Goal: Information Seeking & Learning: Check status

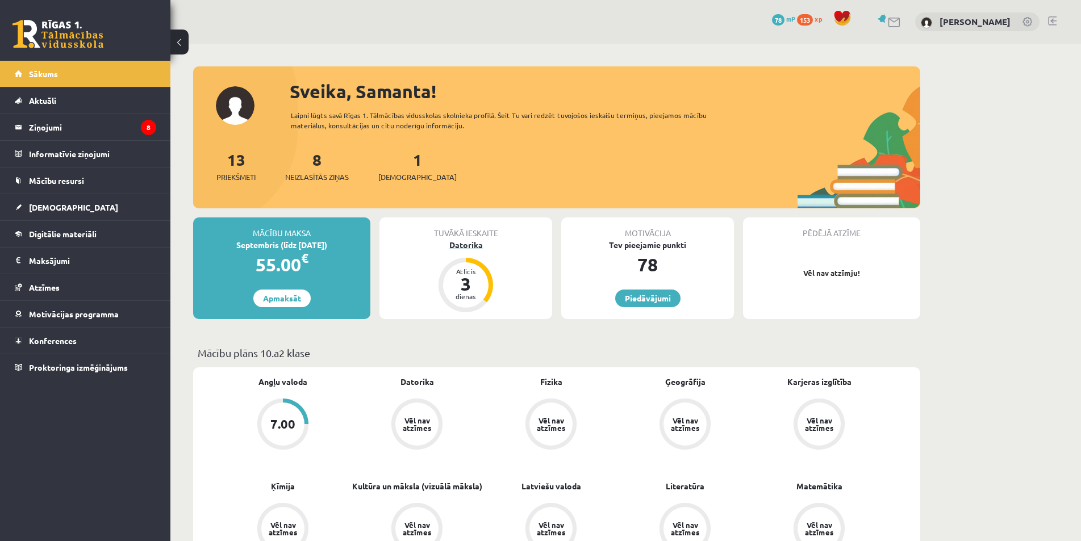
click at [459, 249] on div "Datorika" at bounding box center [465, 245] width 173 height 12
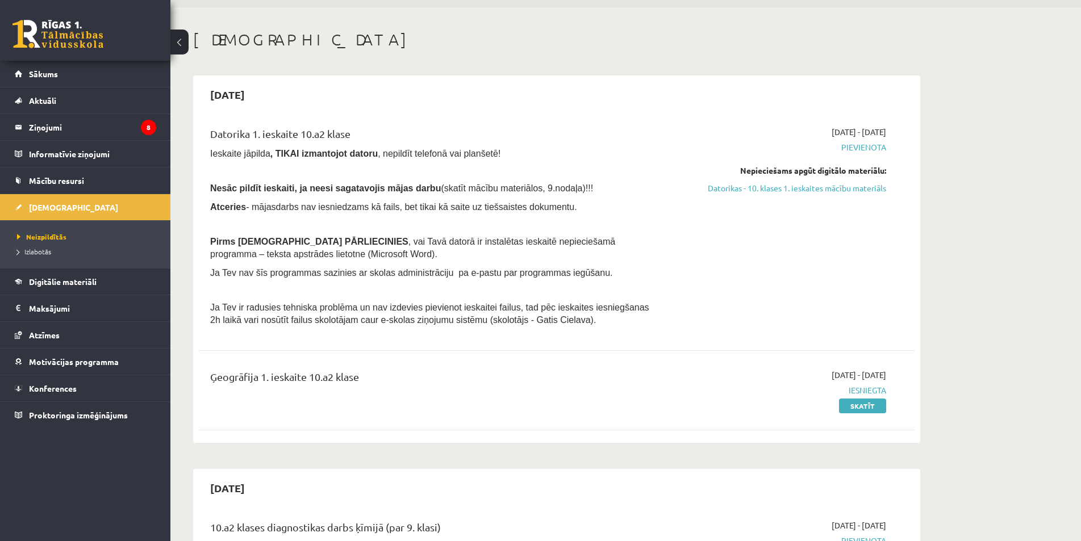
scroll to position [57, 0]
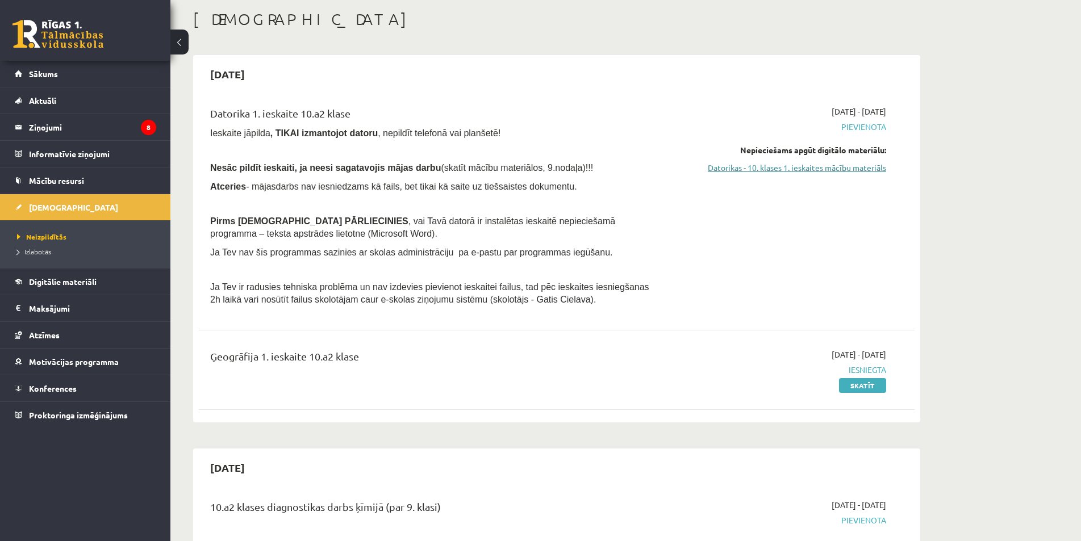
click at [808, 166] on link "Datorikas - 10. klases 1. ieskaites mācību materiāls" at bounding box center [779, 168] width 214 height 12
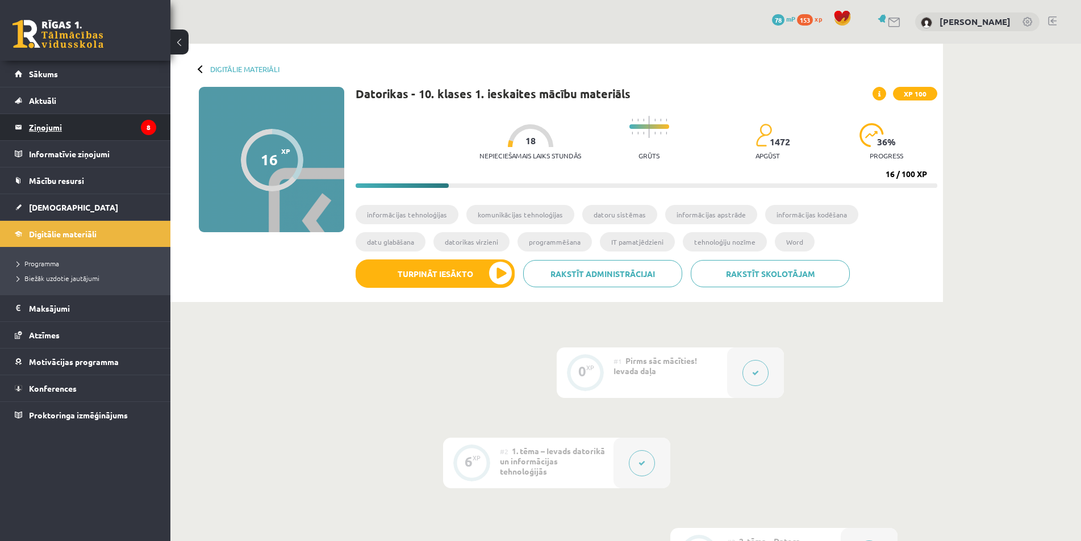
click at [80, 122] on legend "Ziņojumi 8" at bounding box center [92, 127] width 127 height 26
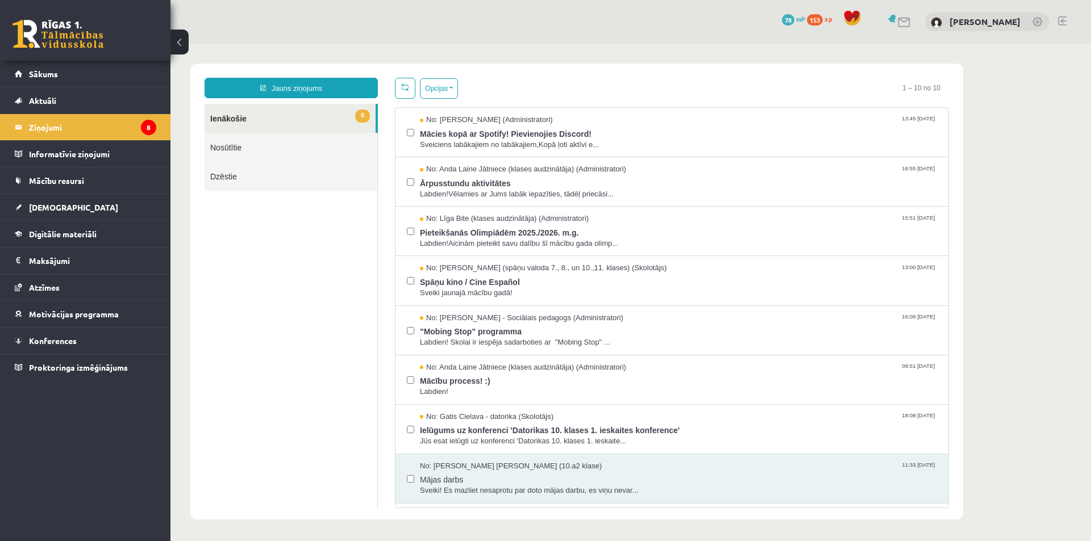
click at [314, 120] on link "8 Ienākošie" at bounding box center [289, 118] width 171 height 29
click at [470, 131] on span "Mācies kopā ar Spotify! Pievienojies Discord!" at bounding box center [678, 133] width 517 height 14
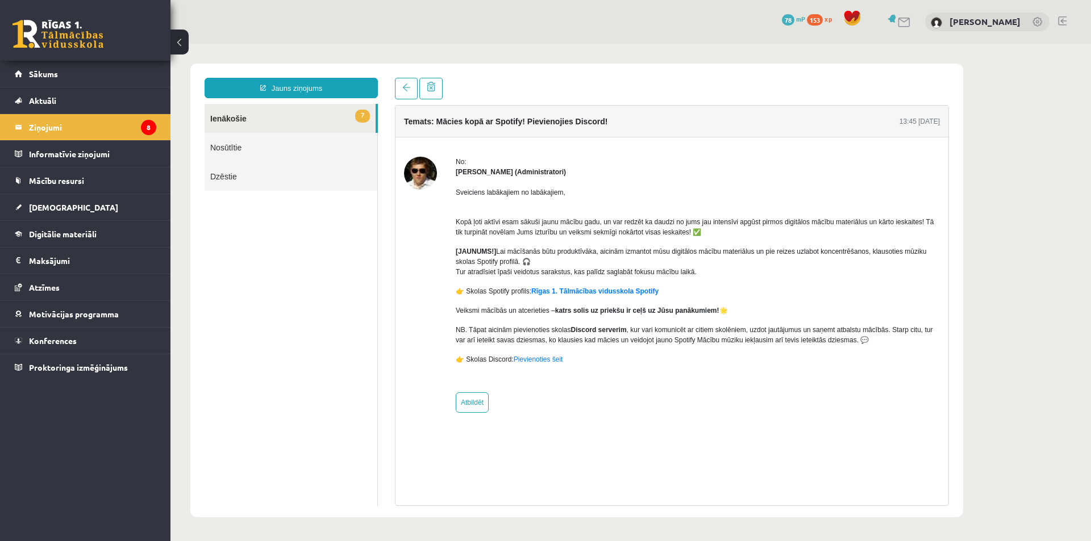
click at [286, 123] on link "7 Ienākošie" at bounding box center [289, 118] width 171 height 29
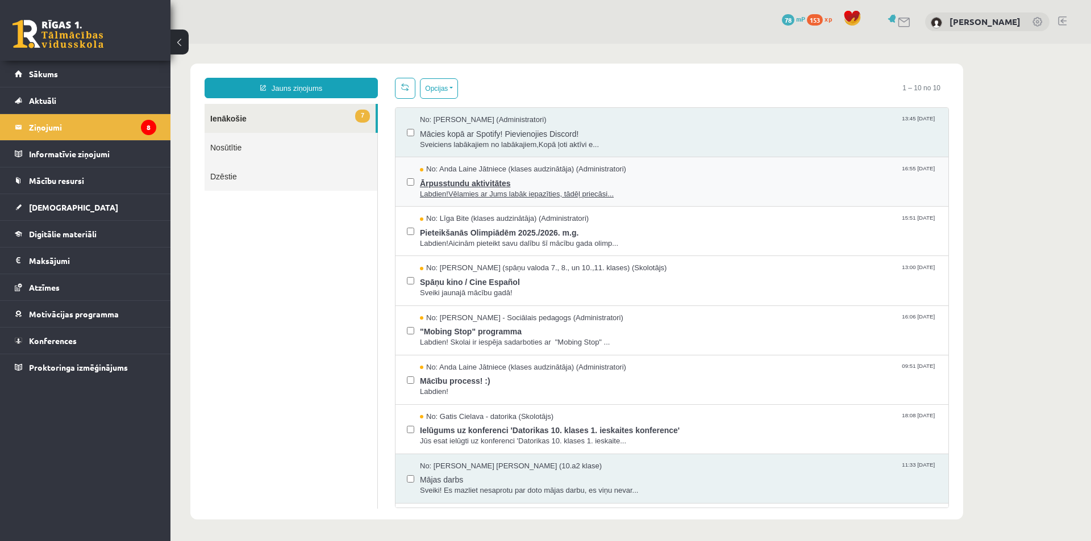
click at [647, 193] on span "Labdien!Vēlamies ar Jums labāk iepazīties, tādēļ priecāsi..." at bounding box center [678, 194] width 517 height 11
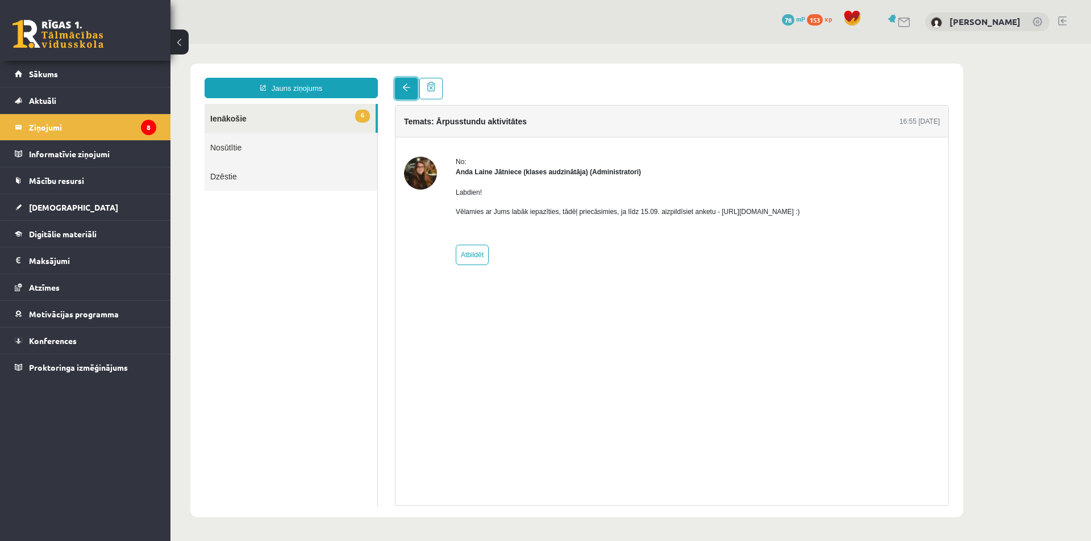
click at [406, 97] on link at bounding box center [406, 89] width 23 height 22
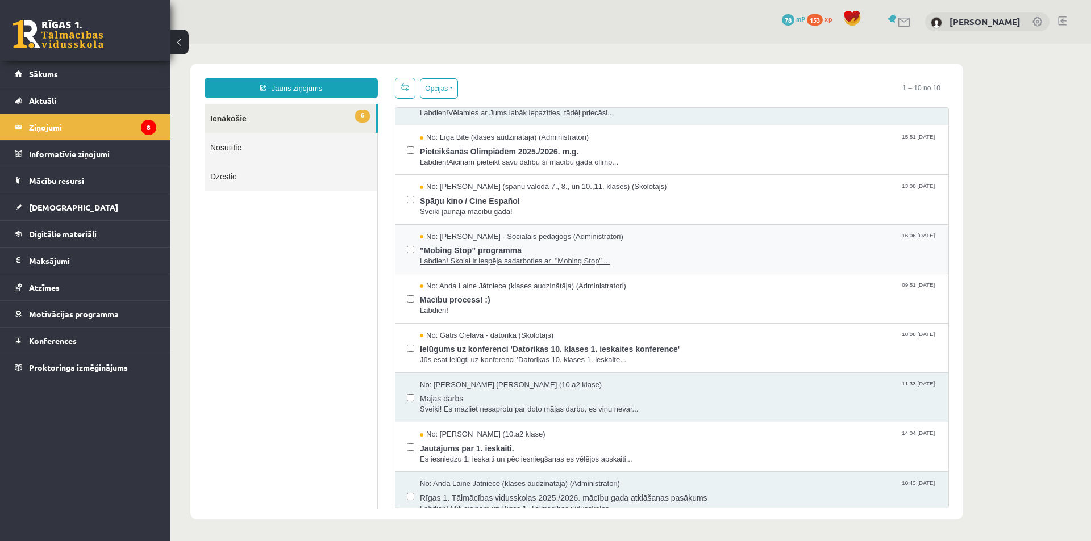
scroll to position [94, 0]
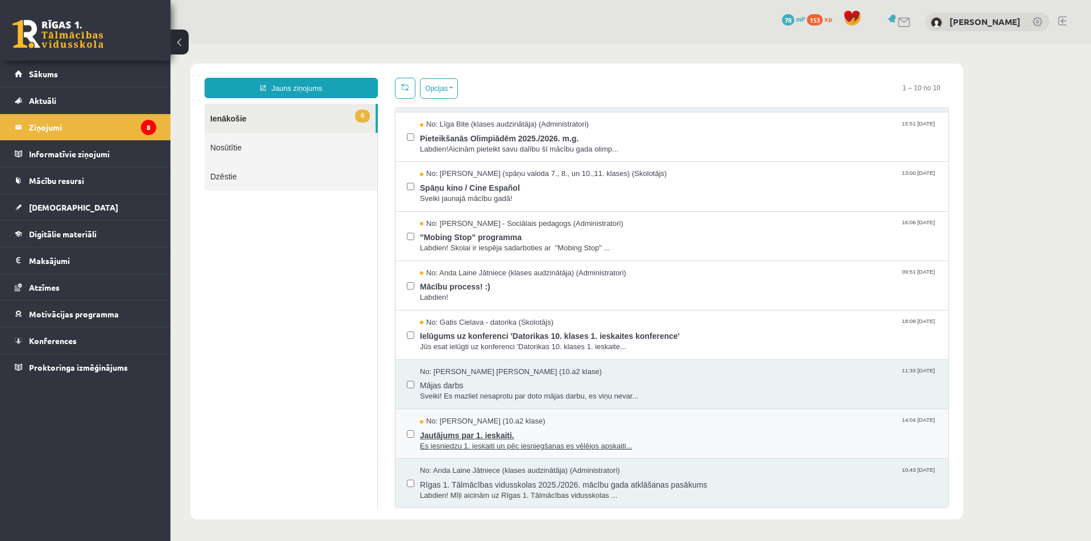
click at [548, 441] on span "Es iesniedzu 1. ieskaiti un pēc iesniegšanas es vēlējos apskaiti..." at bounding box center [678, 446] width 517 height 11
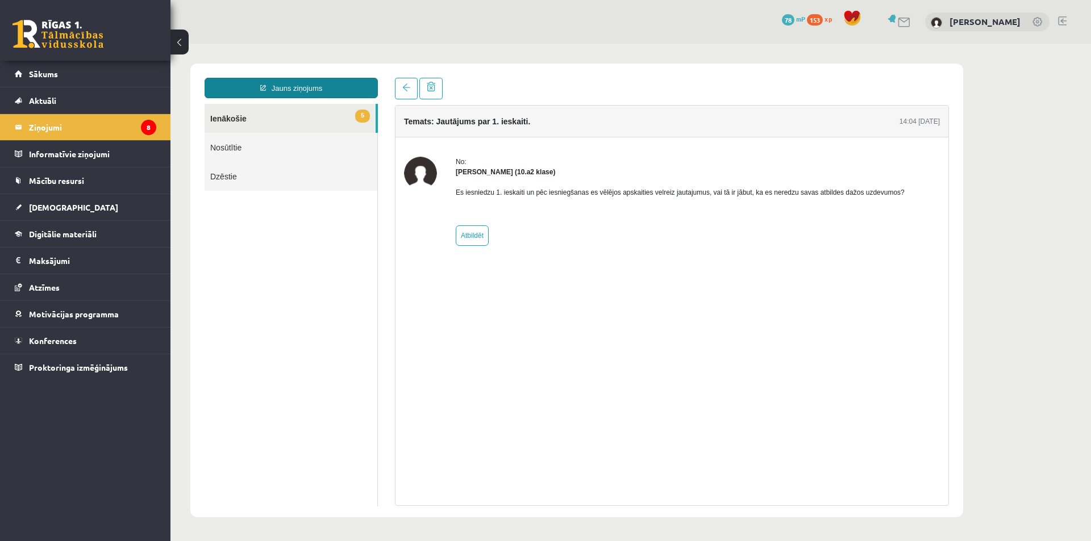
scroll to position [0, 0]
click at [412, 92] on link at bounding box center [406, 89] width 23 height 22
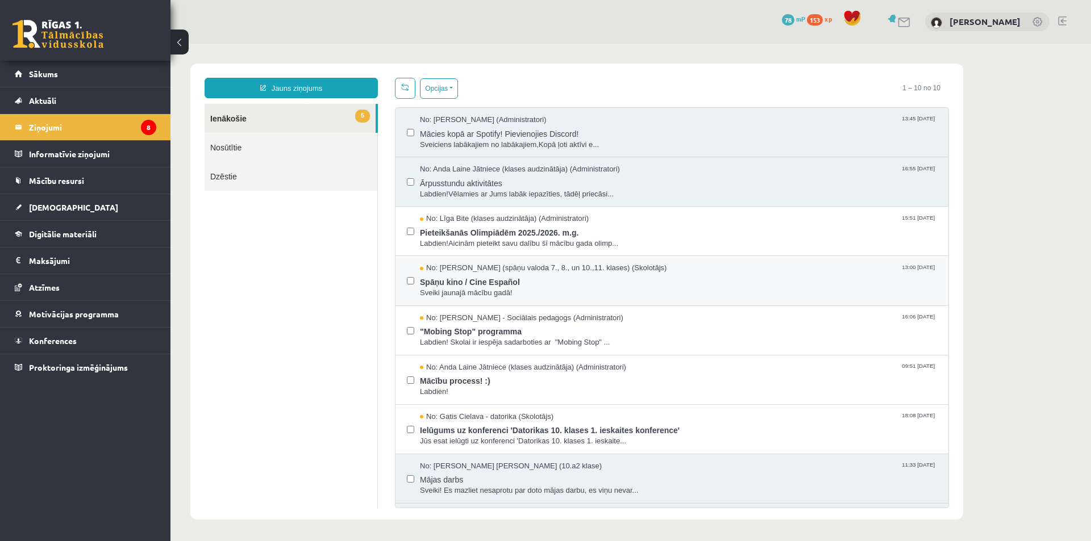
scroll to position [94, 0]
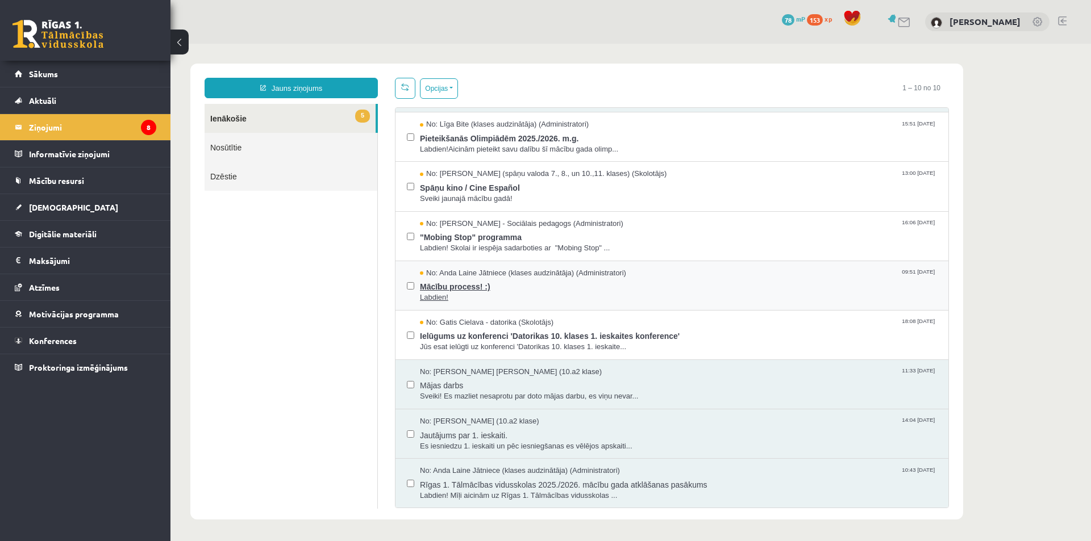
click at [510, 295] on span "Labdien!" at bounding box center [678, 298] width 517 height 11
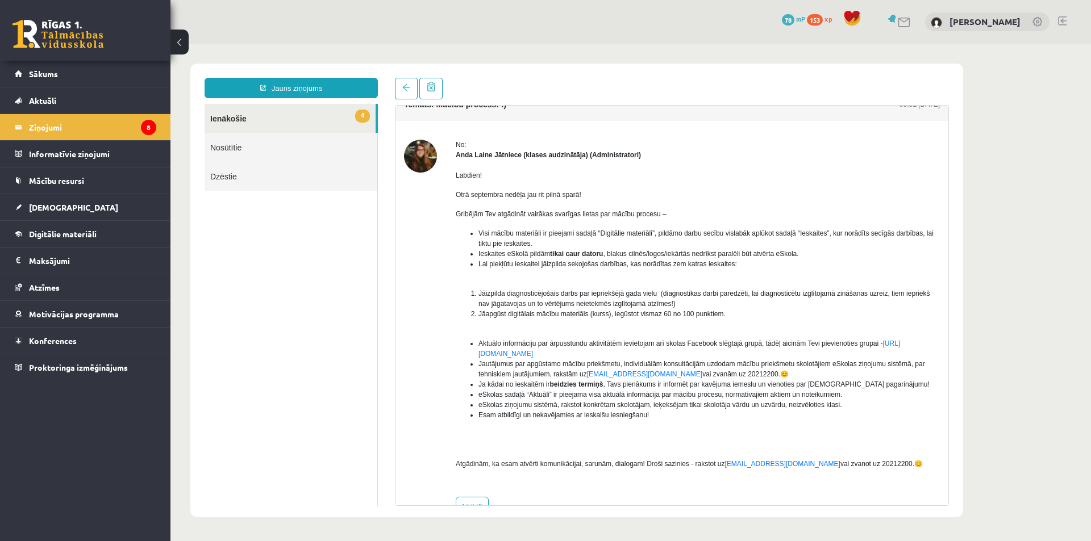
scroll to position [0, 0]
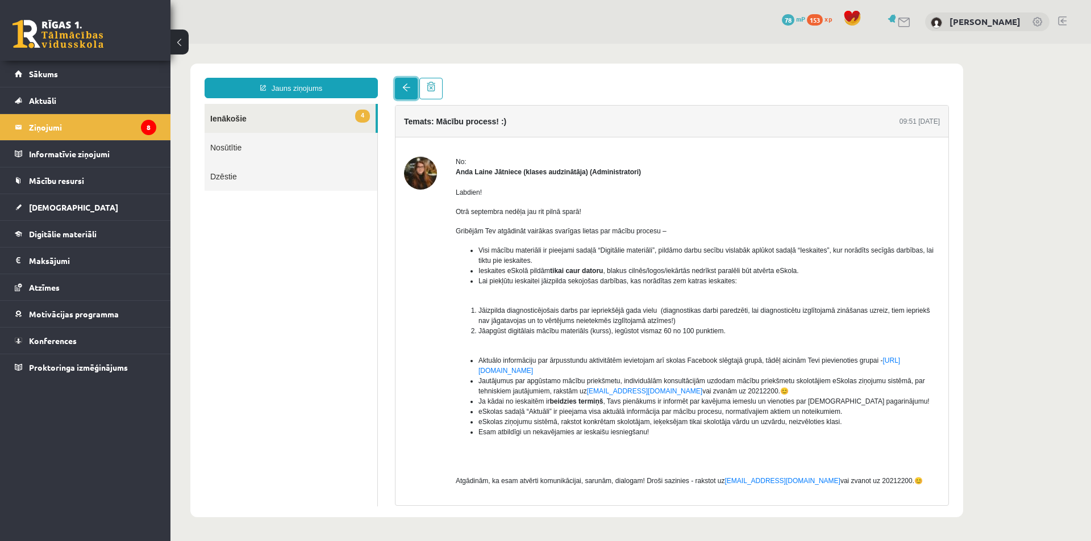
click at [411, 80] on link at bounding box center [406, 89] width 23 height 22
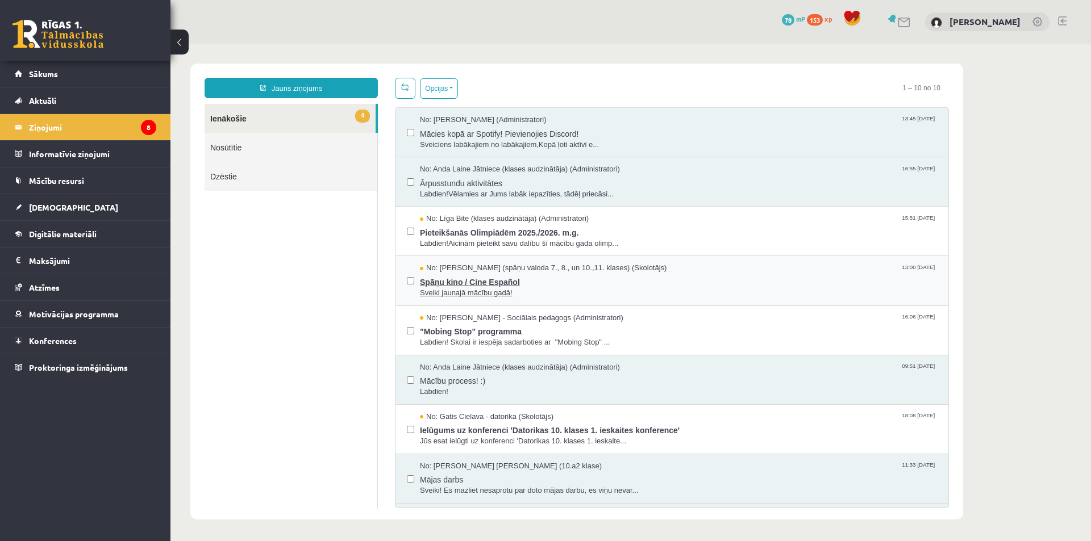
click at [625, 286] on span "Spāņu kino / Cine Español" at bounding box center [678, 281] width 517 height 14
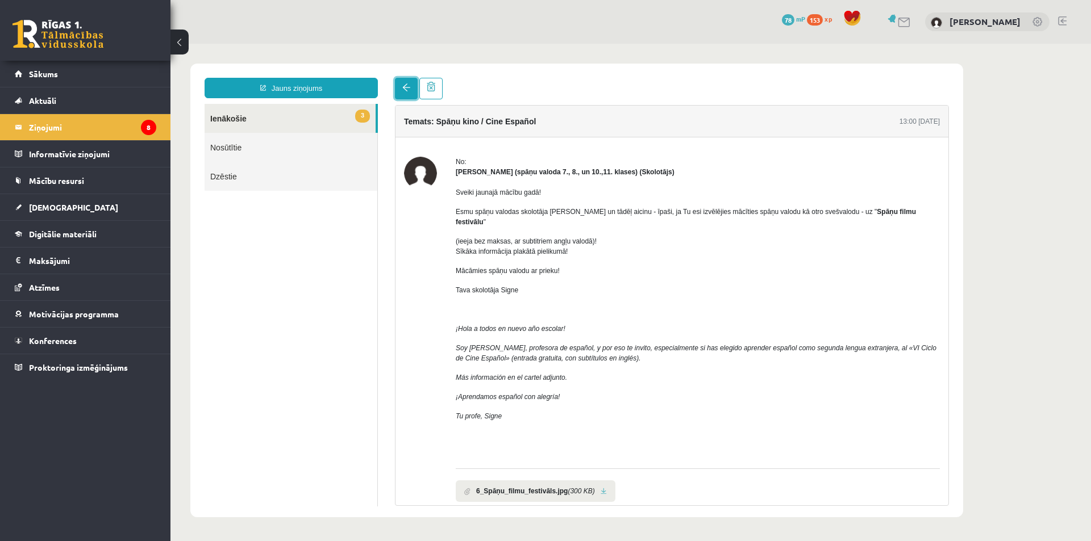
click at [408, 81] on link at bounding box center [406, 89] width 23 height 22
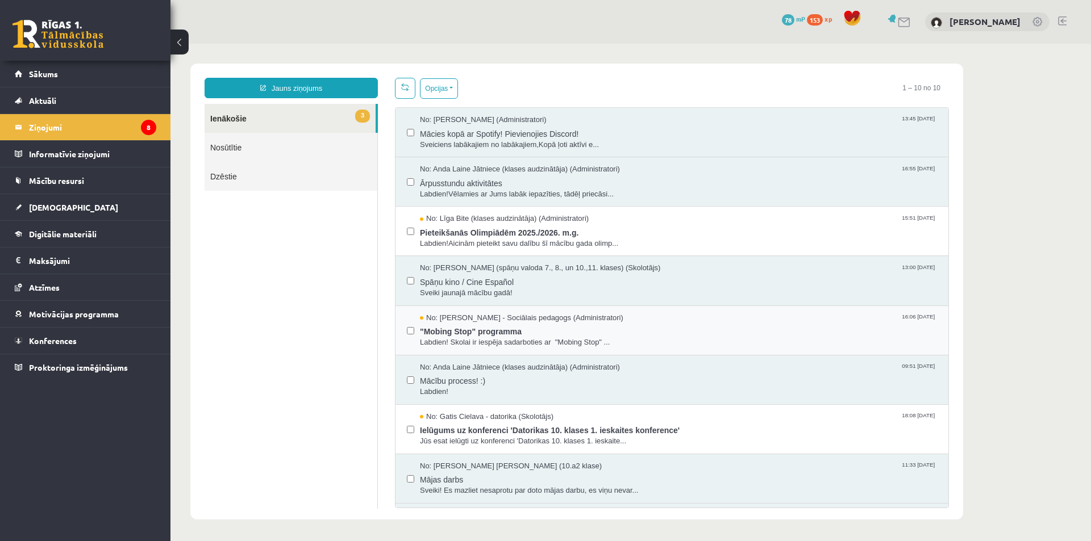
click at [561, 348] on div "No: [PERSON_NAME] - Sociālais pedagogs (Administratori) 16:06 [DATE] "Mobing St…" at bounding box center [671, 330] width 553 height 49
click at [528, 243] on span "Labdien!Aicinām pieteikt savu dalību šī mācību gada olimp..." at bounding box center [678, 244] width 517 height 11
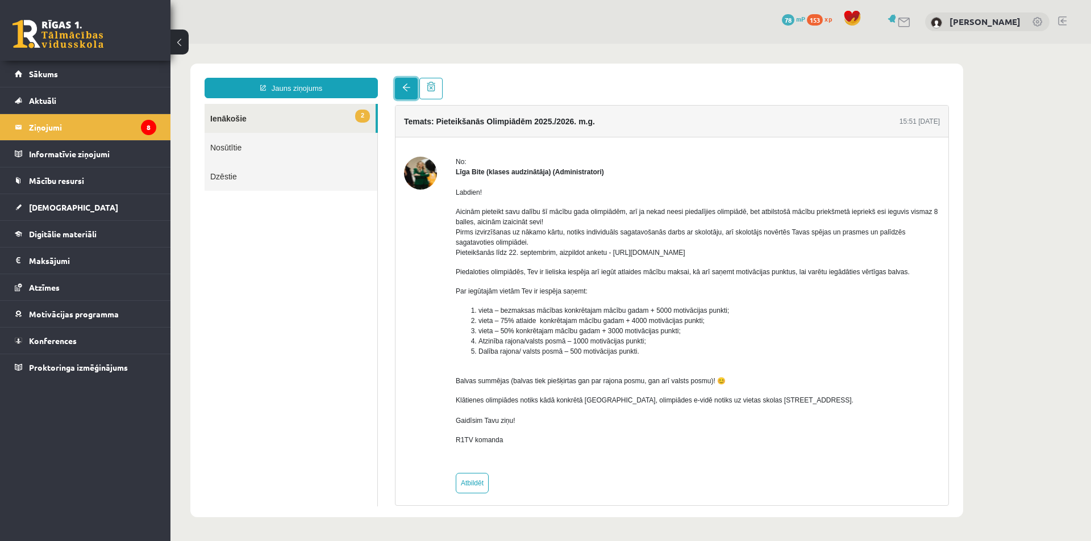
click at [402, 88] on link at bounding box center [406, 89] width 23 height 22
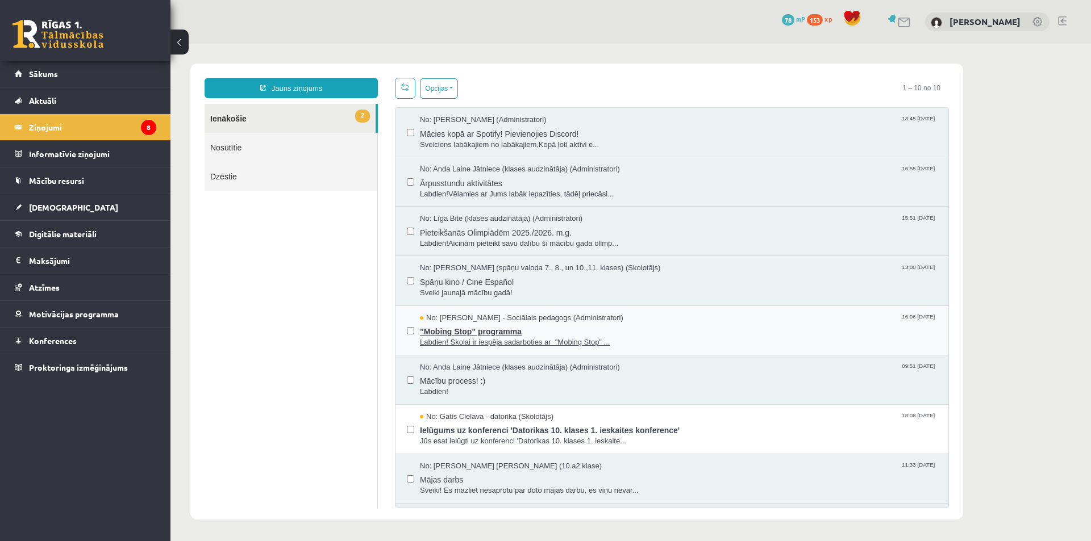
click at [615, 329] on span ""Mobing Stop" programma" at bounding box center [678, 330] width 517 height 14
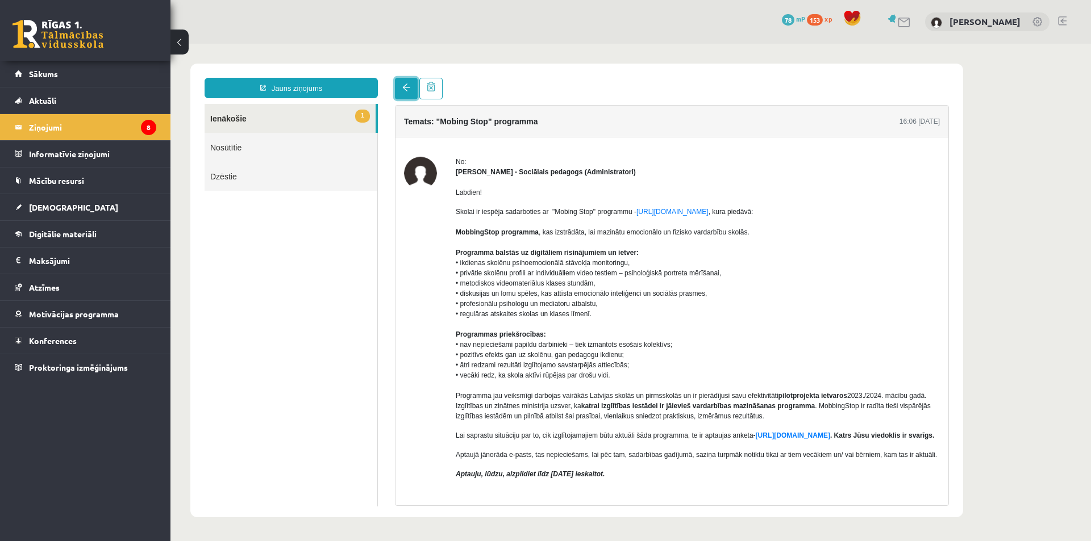
click at [402, 91] on link at bounding box center [406, 89] width 23 height 22
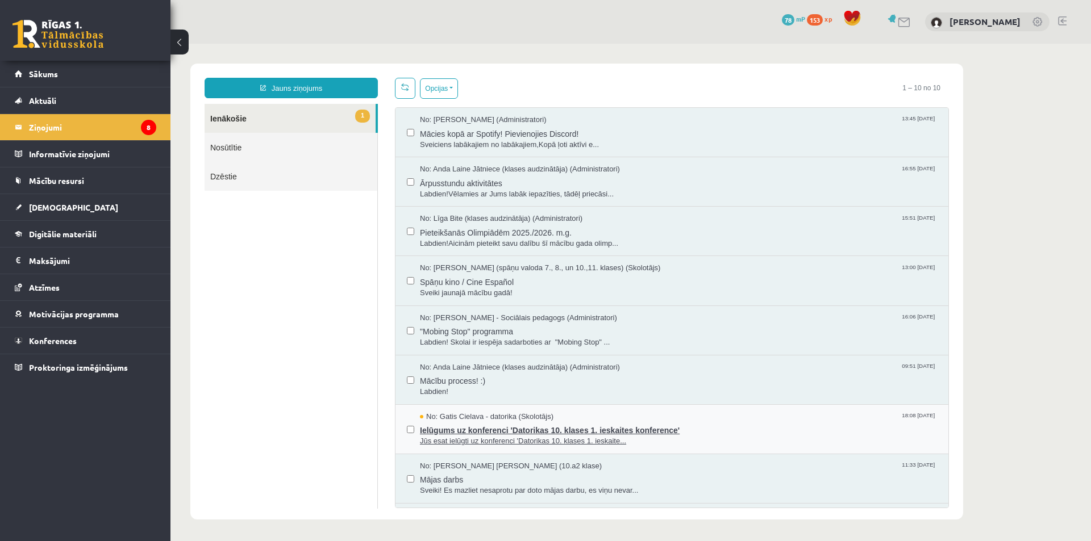
click at [515, 426] on span "Ielūgums uz konferenci 'Datorikas 10. klases 1. ieskaites konference'" at bounding box center [678, 429] width 517 height 14
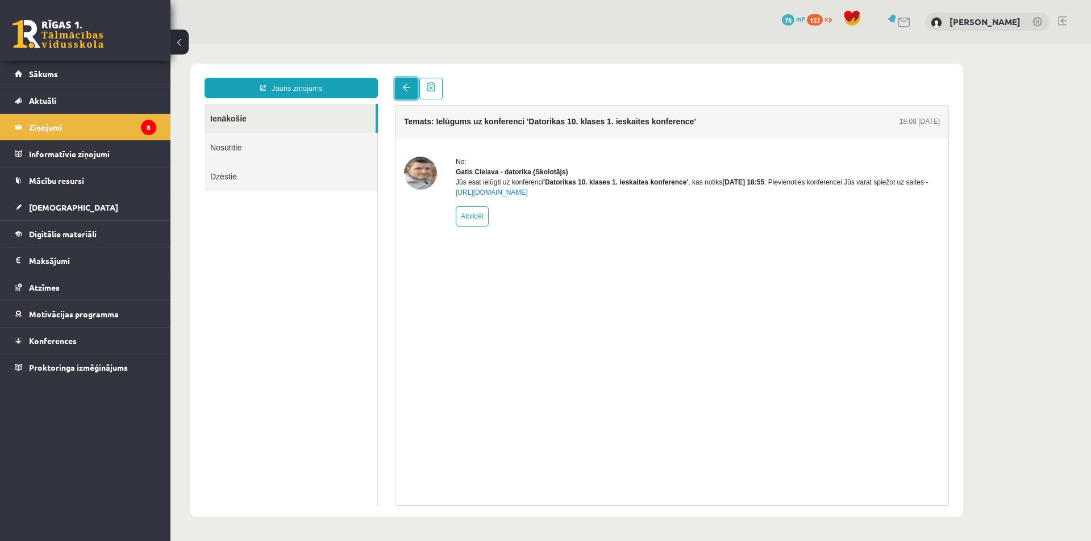
click at [408, 93] on link at bounding box center [406, 89] width 23 height 22
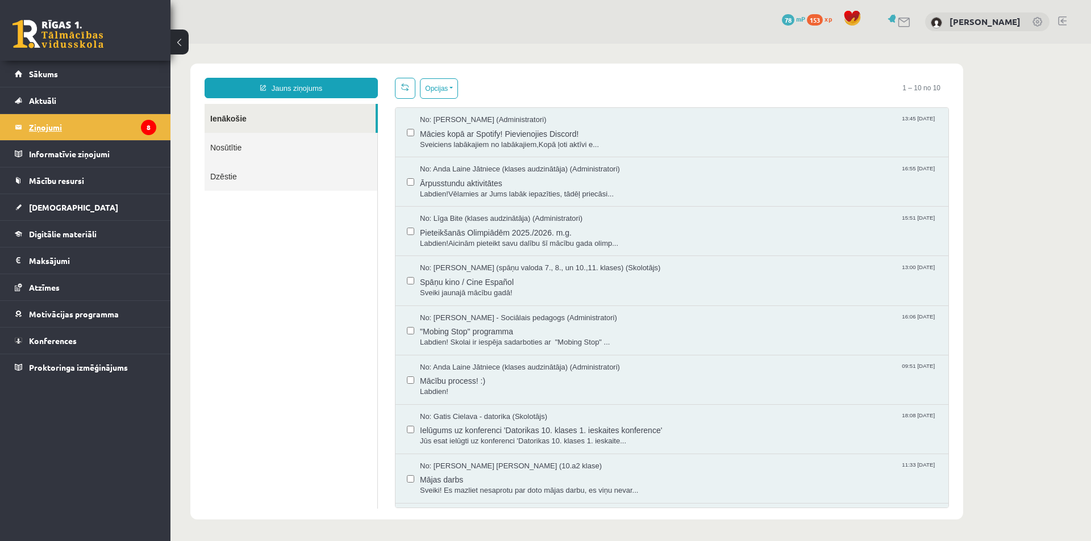
click at [66, 126] on legend "Ziņojumi 8" at bounding box center [92, 127] width 127 height 26
click at [37, 284] on span "Atzīmes" at bounding box center [44, 287] width 31 height 10
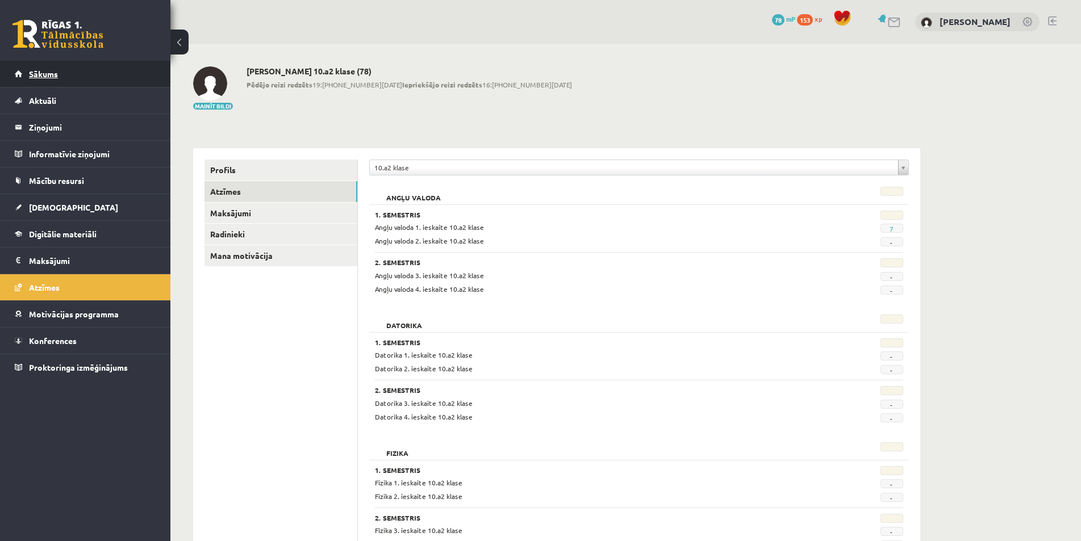
click at [41, 78] on link "Sākums" at bounding box center [85, 74] width 141 height 26
